Goal: Task Accomplishment & Management: Use online tool/utility

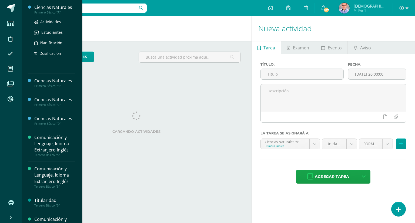
click at [52, 8] on div "Ciencias Naturales" at bounding box center [54, 7] width 41 height 6
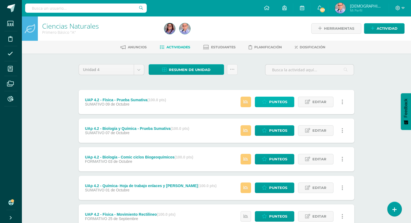
click at [275, 102] on span "Punteos" at bounding box center [278, 102] width 18 height 10
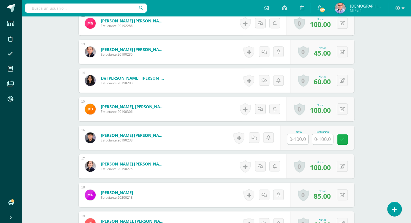
scroll to position [514, 0]
click at [298, 139] on input "text" at bounding box center [300, 139] width 22 height 11
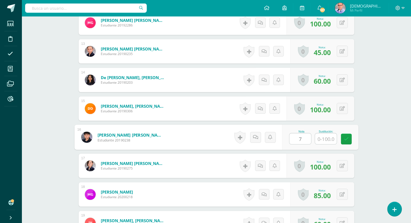
type input "70"
click at [346, 140] on icon at bounding box center [346, 139] width 5 height 5
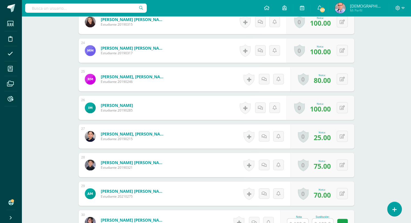
scroll to position [866, 0]
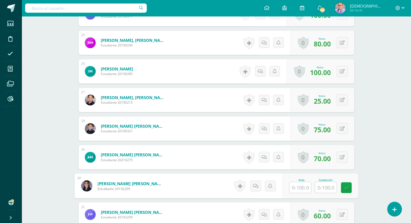
click at [296, 185] on input "text" at bounding box center [300, 187] width 22 height 11
type input "50"
click at [349, 188] on link at bounding box center [346, 187] width 11 height 11
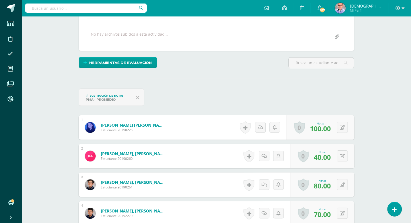
scroll to position [0, 0]
